Goal: Information Seeking & Learning: Learn about a topic

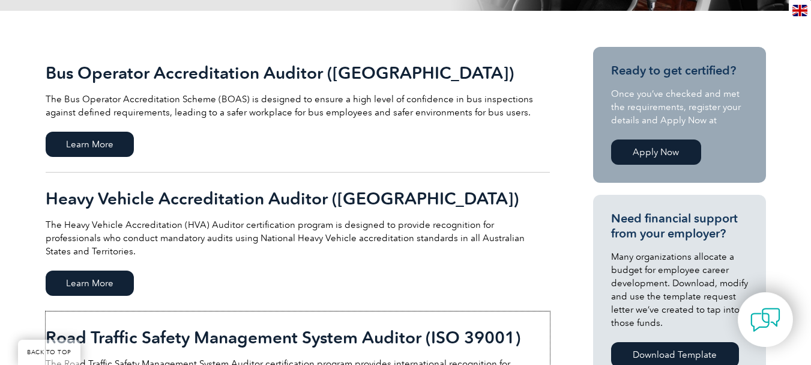
scroll to position [240, 0]
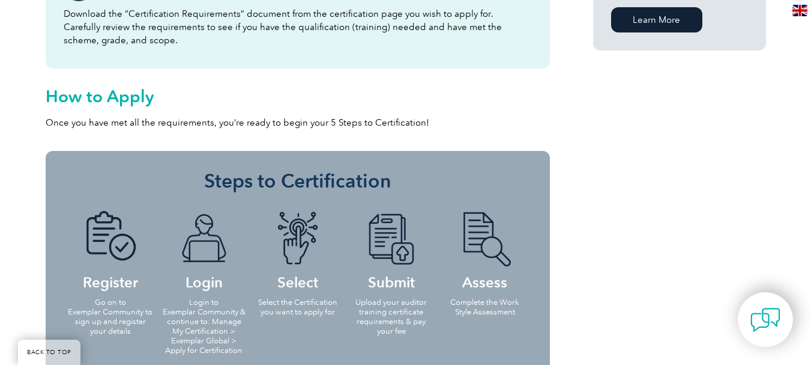
scroll to position [951, 0]
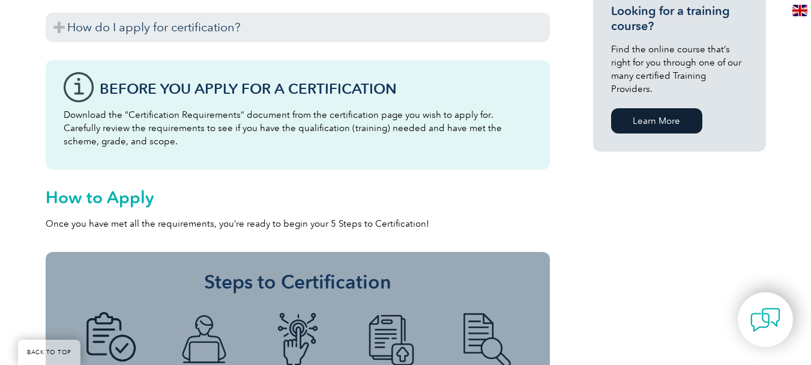
click at [665, 108] on link "Learn More" at bounding box center [656, 120] width 91 height 25
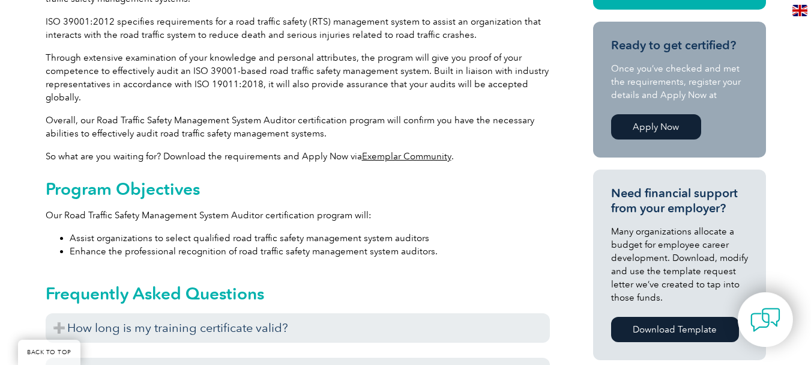
scroll to position [300, 0]
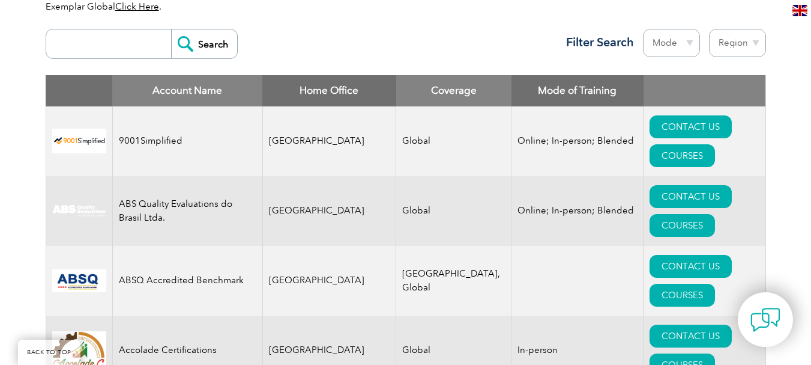
scroll to position [360, 0]
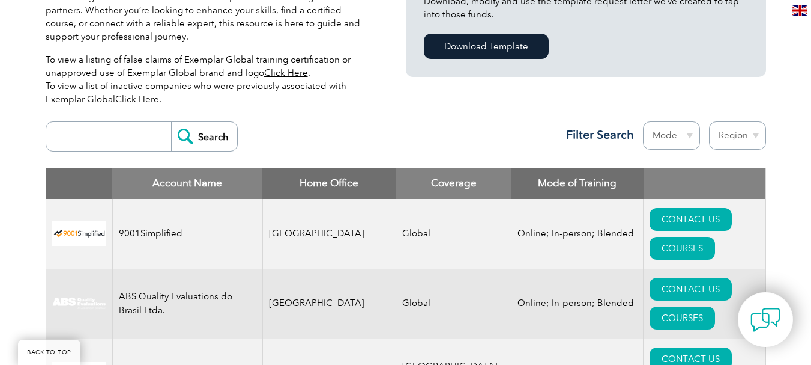
click at [757, 136] on select "Region Australia Bahrain Bangladesh Brazil Canada Colombia Dominican Republic E…" at bounding box center [737, 135] width 57 height 28
select select "[GEOGRAPHIC_DATA]"
click at [709, 121] on select "Region Australia Bahrain Bangladesh Brazil Canada Colombia Dominican Republic E…" at bounding box center [737, 135] width 57 height 28
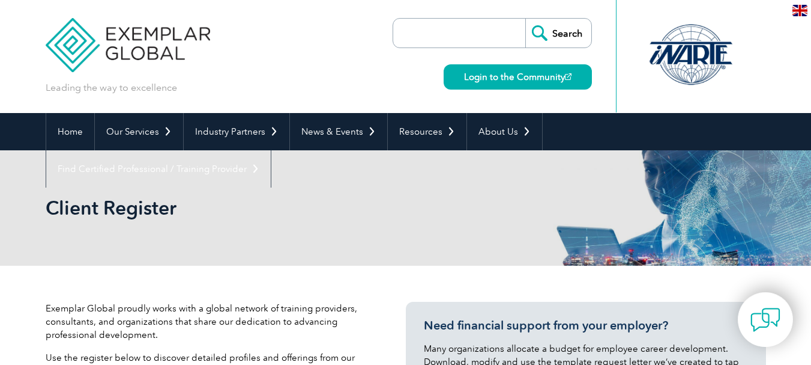
select select "[GEOGRAPHIC_DATA]"
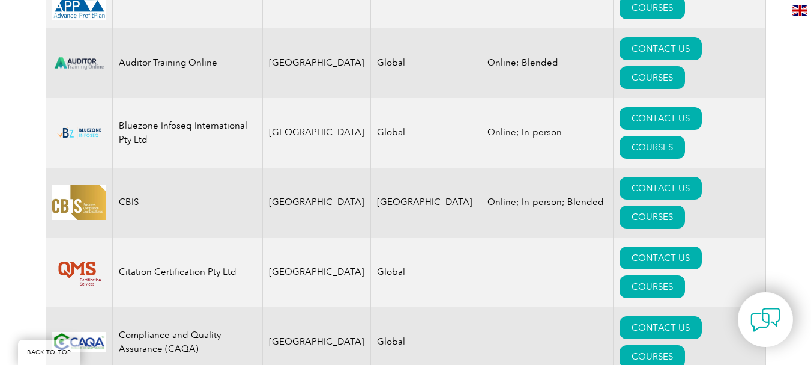
scroll to position [540, 0]
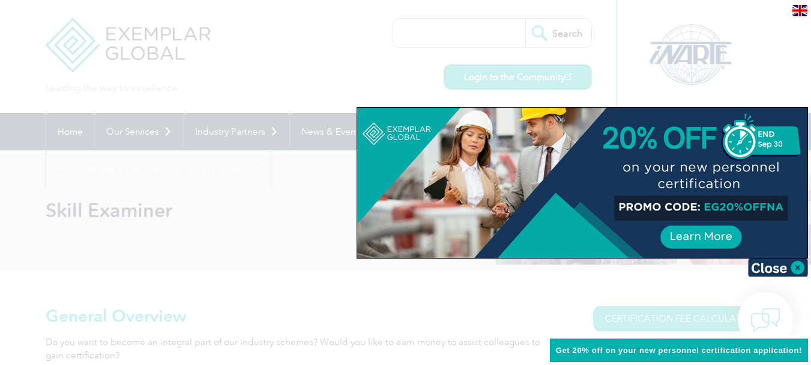
click at [273, 235] on div at bounding box center [405, 182] width 811 height 365
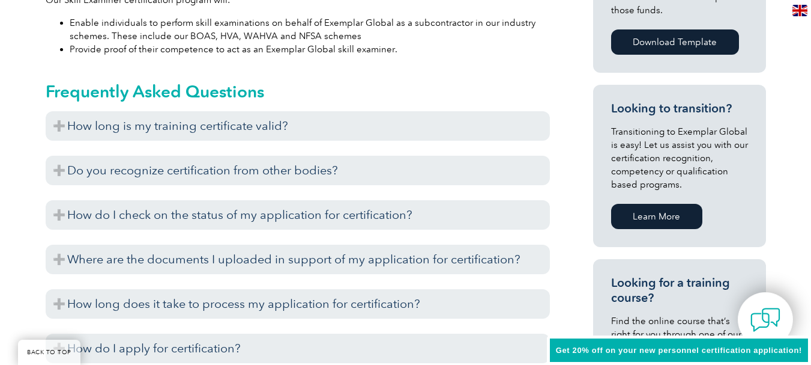
scroll to position [661, 0]
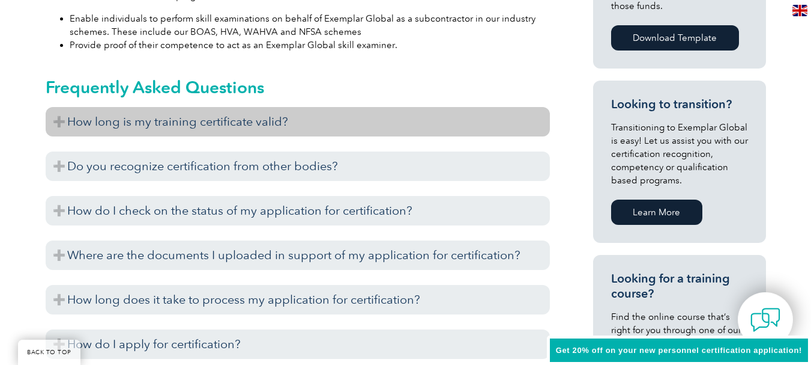
click at [338, 127] on h3 "How long is my training certificate valid?" at bounding box center [298, 121] width 504 height 29
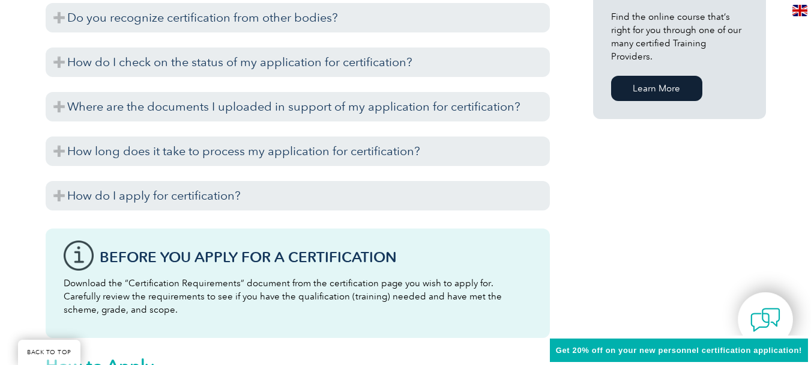
scroll to position [961, 0]
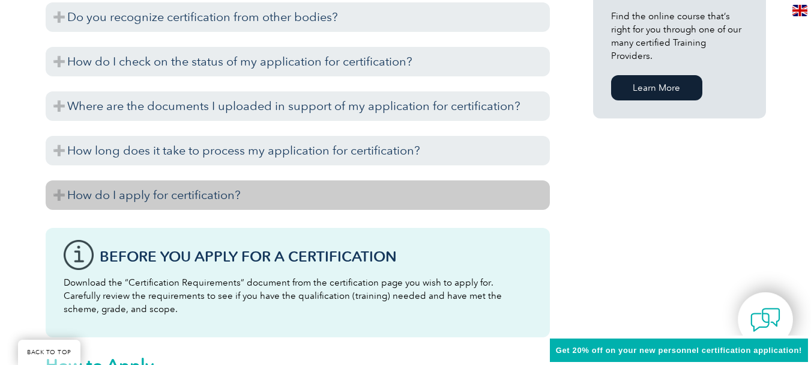
click at [369, 202] on h3 "How do I apply for certification?" at bounding box center [298, 194] width 504 height 29
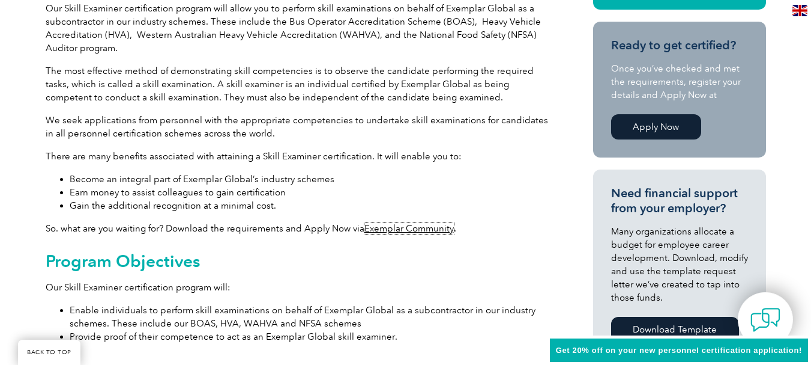
scroll to position [360, 0]
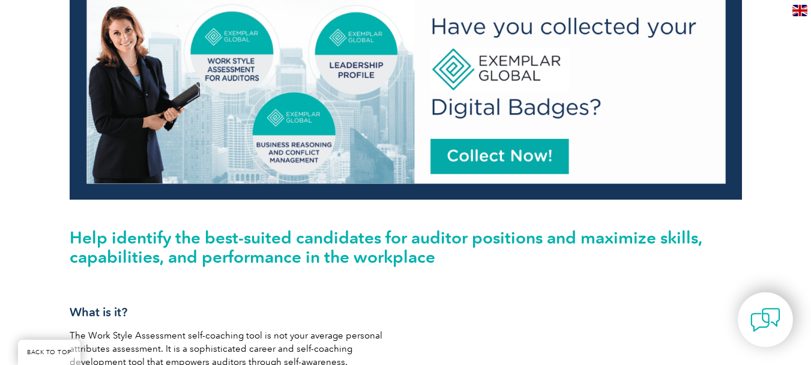
scroll to position [162, 0]
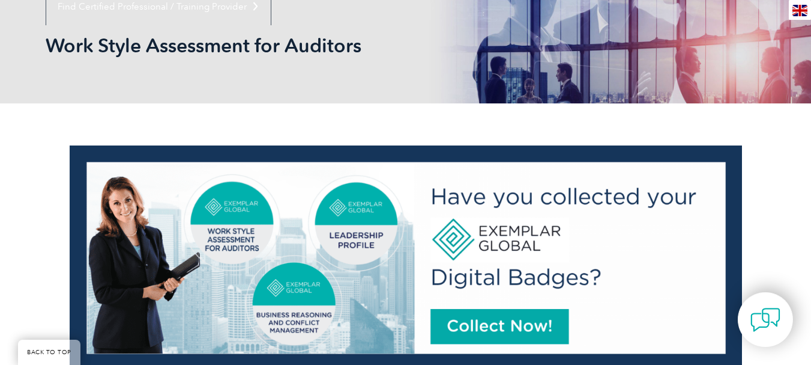
click at [759, 193] on section "Help identify the best-suited candidates for auditor positions and maximize ski…" at bounding box center [406, 295] width 721 height 313
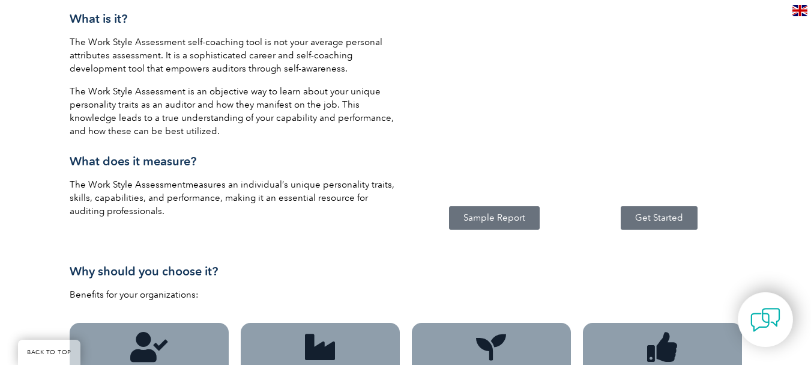
scroll to position [522, 0]
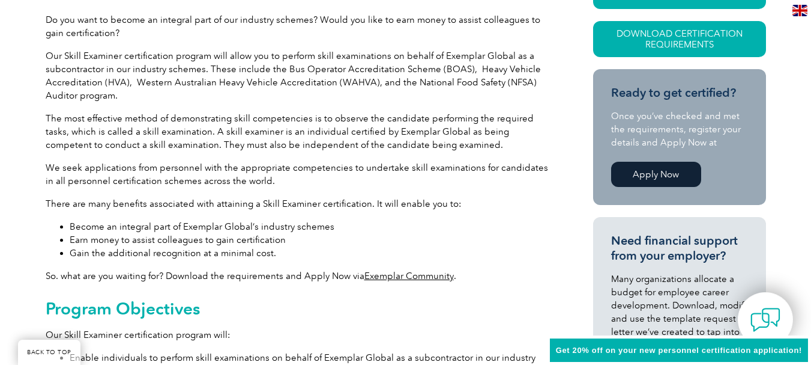
scroll to position [300, 0]
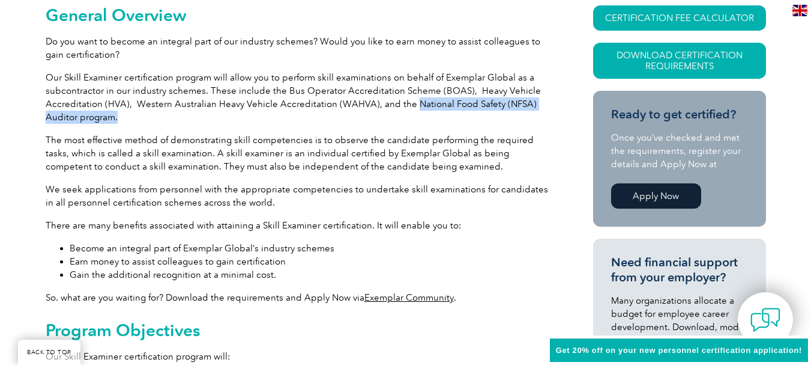
drag, startPoint x: 405, startPoint y: 103, endPoint x: 546, endPoint y: 112, distance: 141.4
click at [546, 112] on p "Our Skill Examiner certification program will allow you to perform skill examin…" at bounding box center [298, 97] width 504 height 53
copy p "National Food Safety (NFSA) Auditor program."
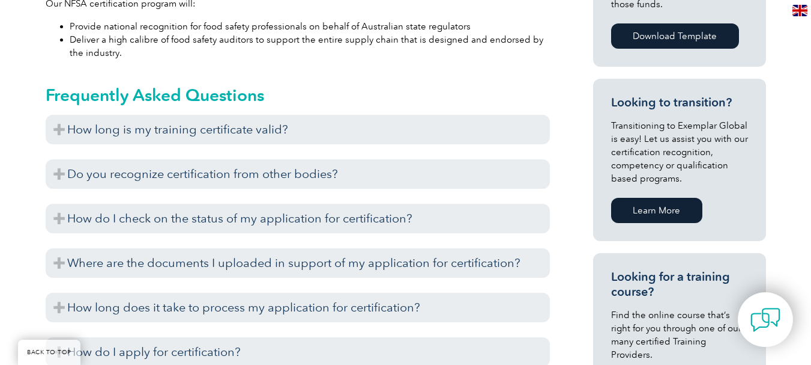
scroll to position [661, 0]
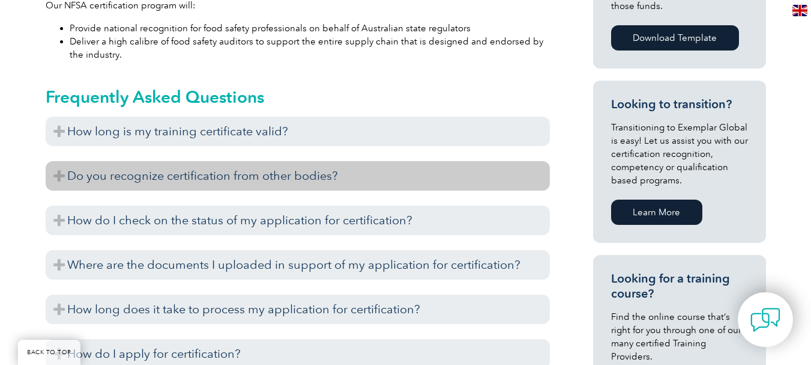
click at [365, 181] on h3 "Do you recognize certification from other bodies?" at bounding box center [298, 175] width 504 height 29
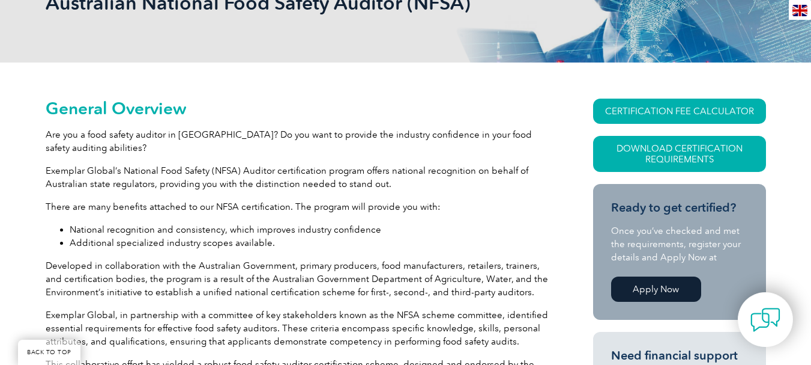
scroll to position [180, 0]
